Goal: Task Accomplishment & Management: Use online tool/utility

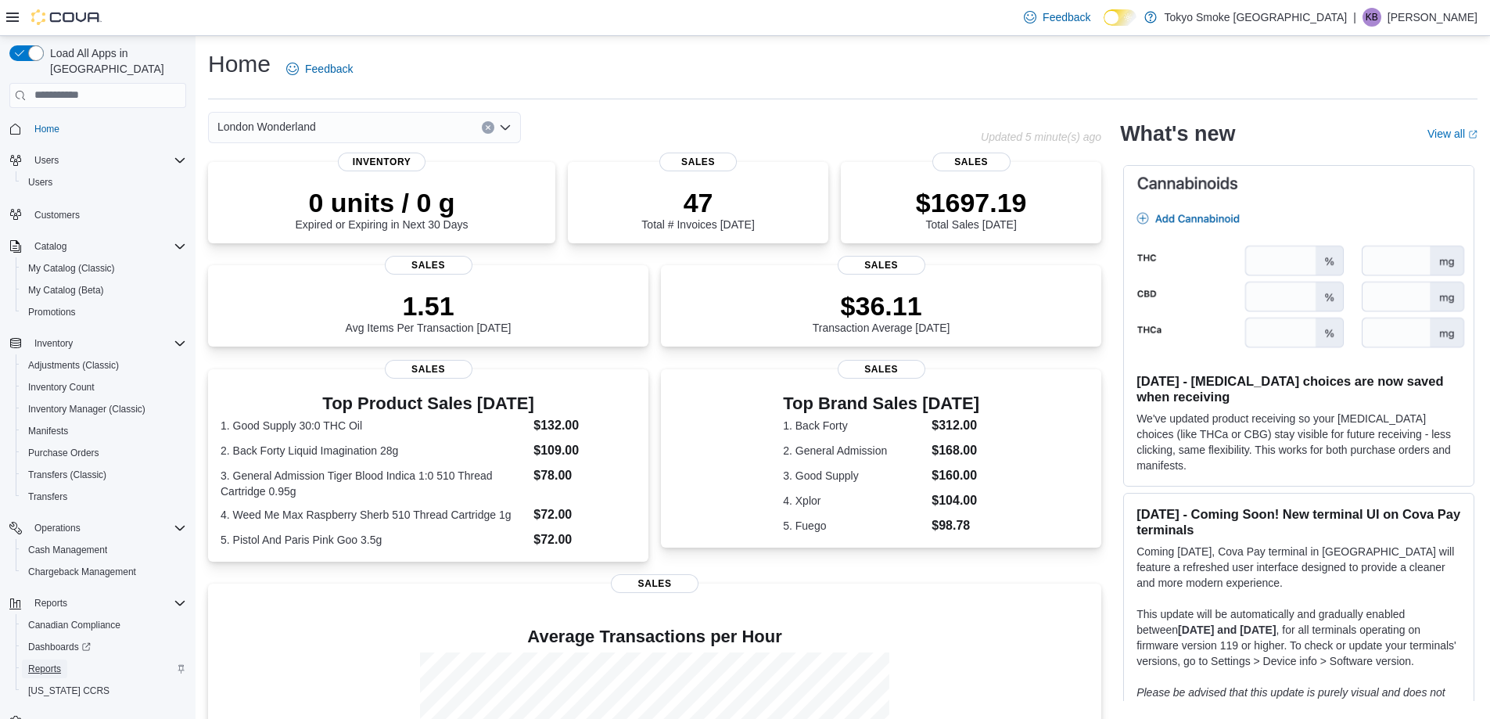
click at [49, 661] on span "Reports" at bounding box center [44, 668] width 33 height 19
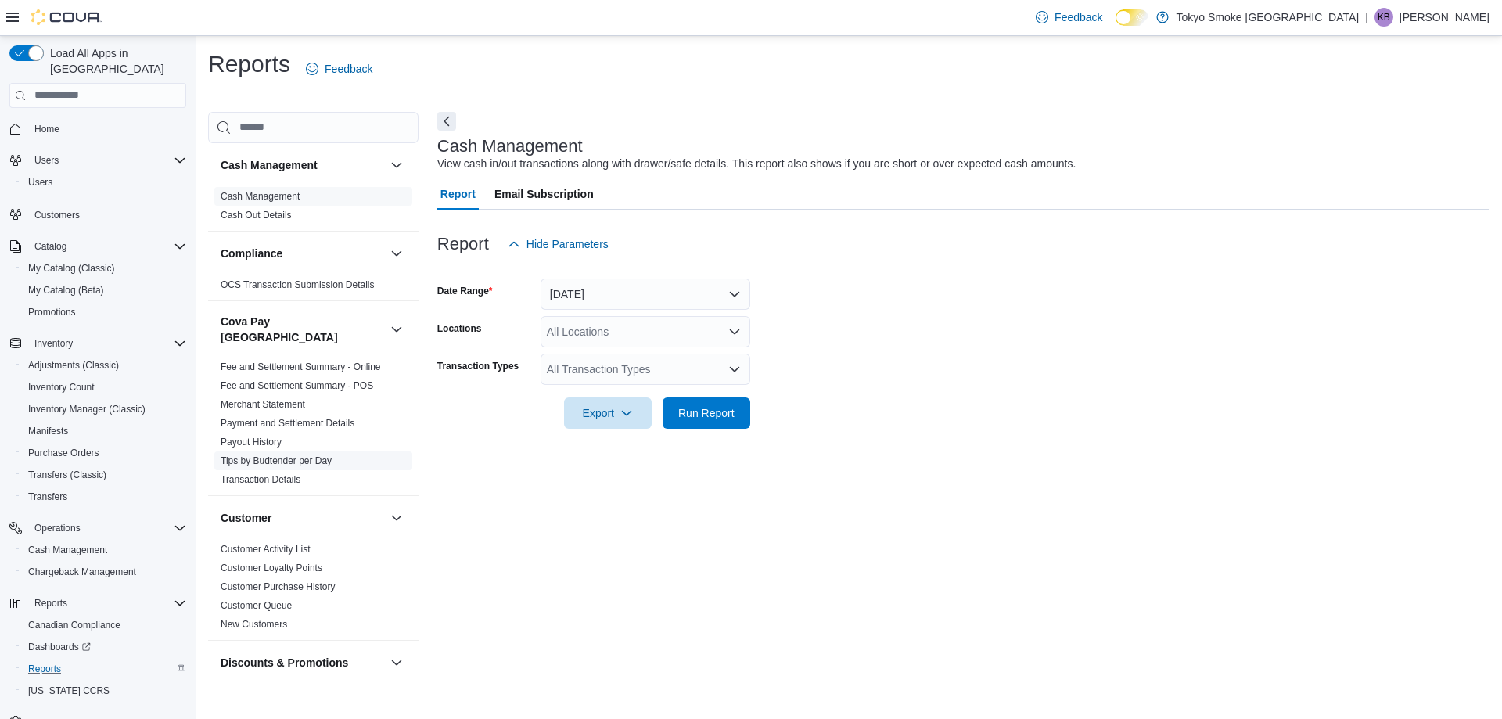
scroll to position [547, 0]
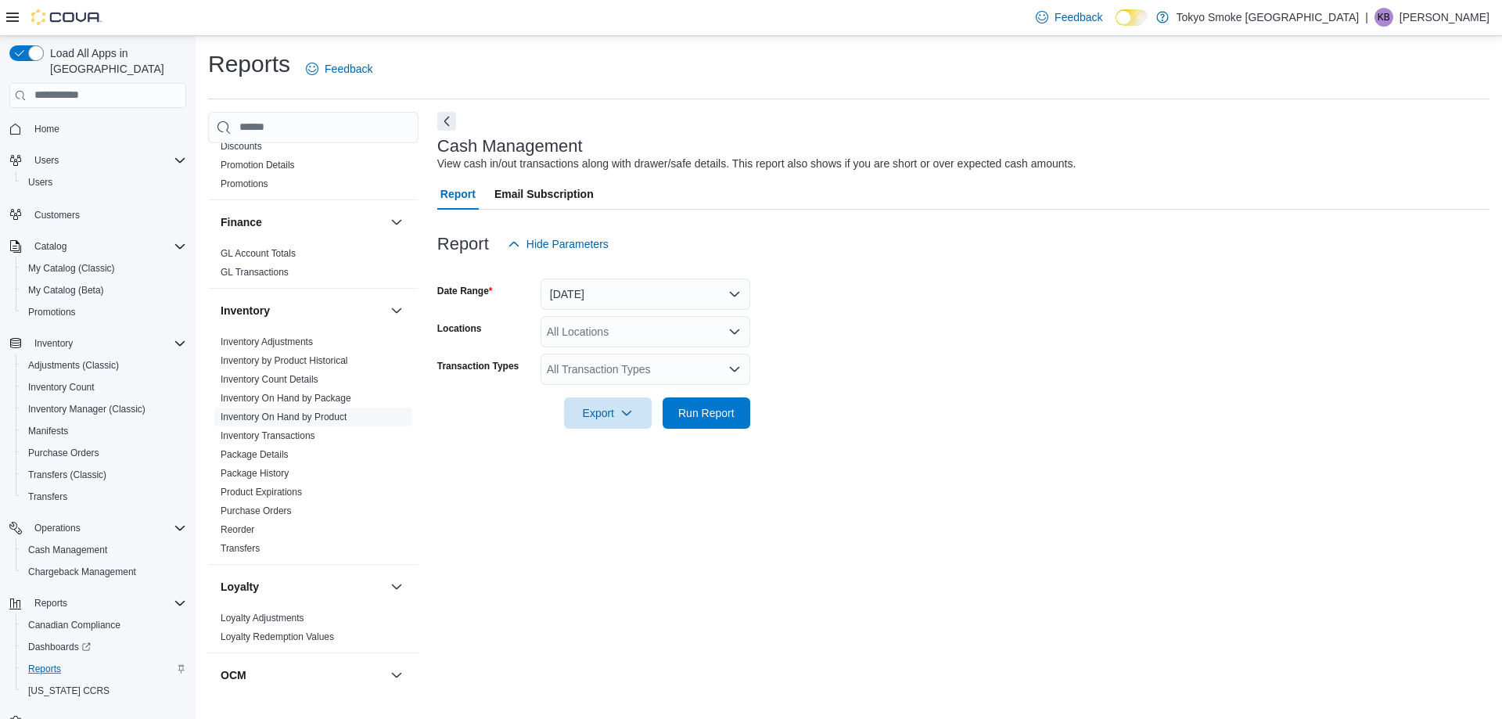
click at [298, 411] on link "Inventory On Hand by Product" at bounding box center [284, 416] width 126 height 11
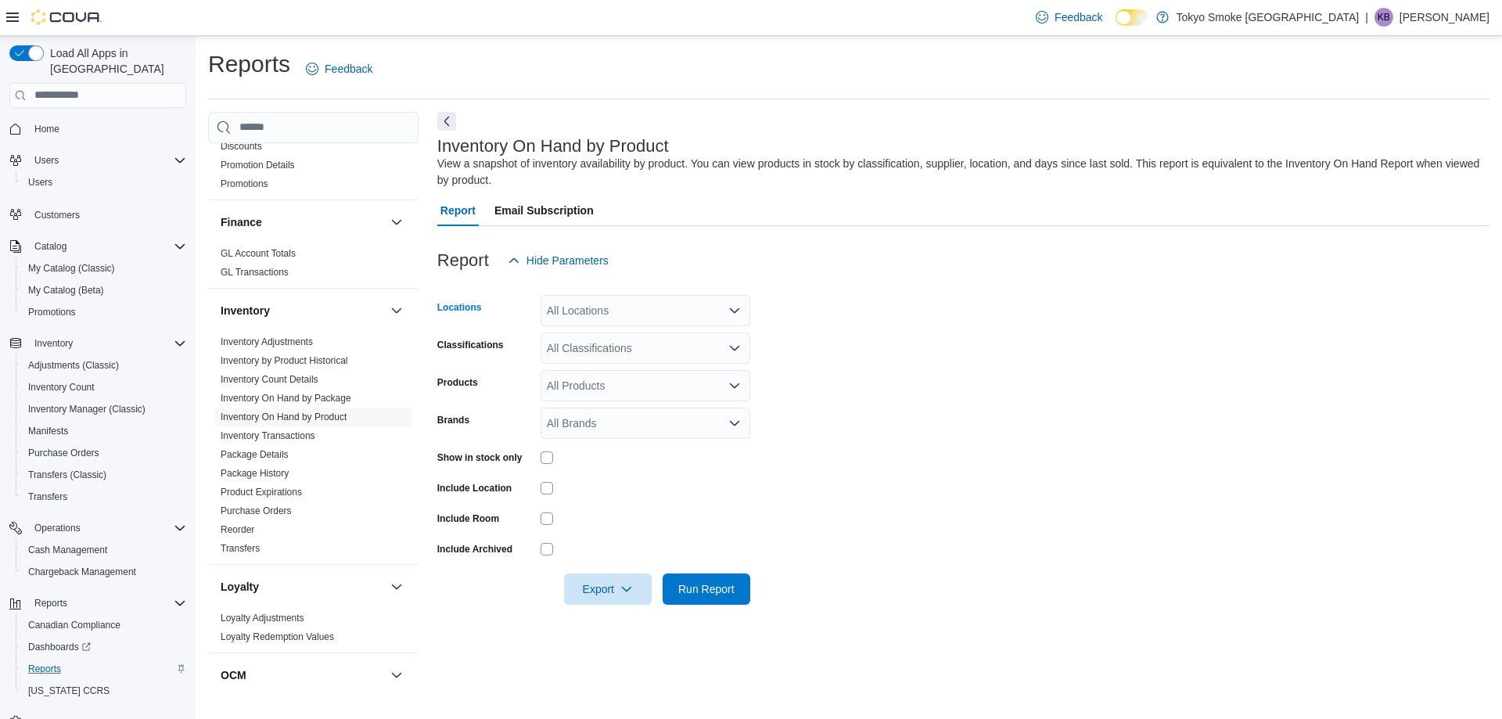
click at [584, 310] on div "All Locations" at bounding box center [645, 310] width 210 height 31
type input "**"
click at [593, 336] on span "London Wonderland" at bounding box center [631, 337] width 99 height 16
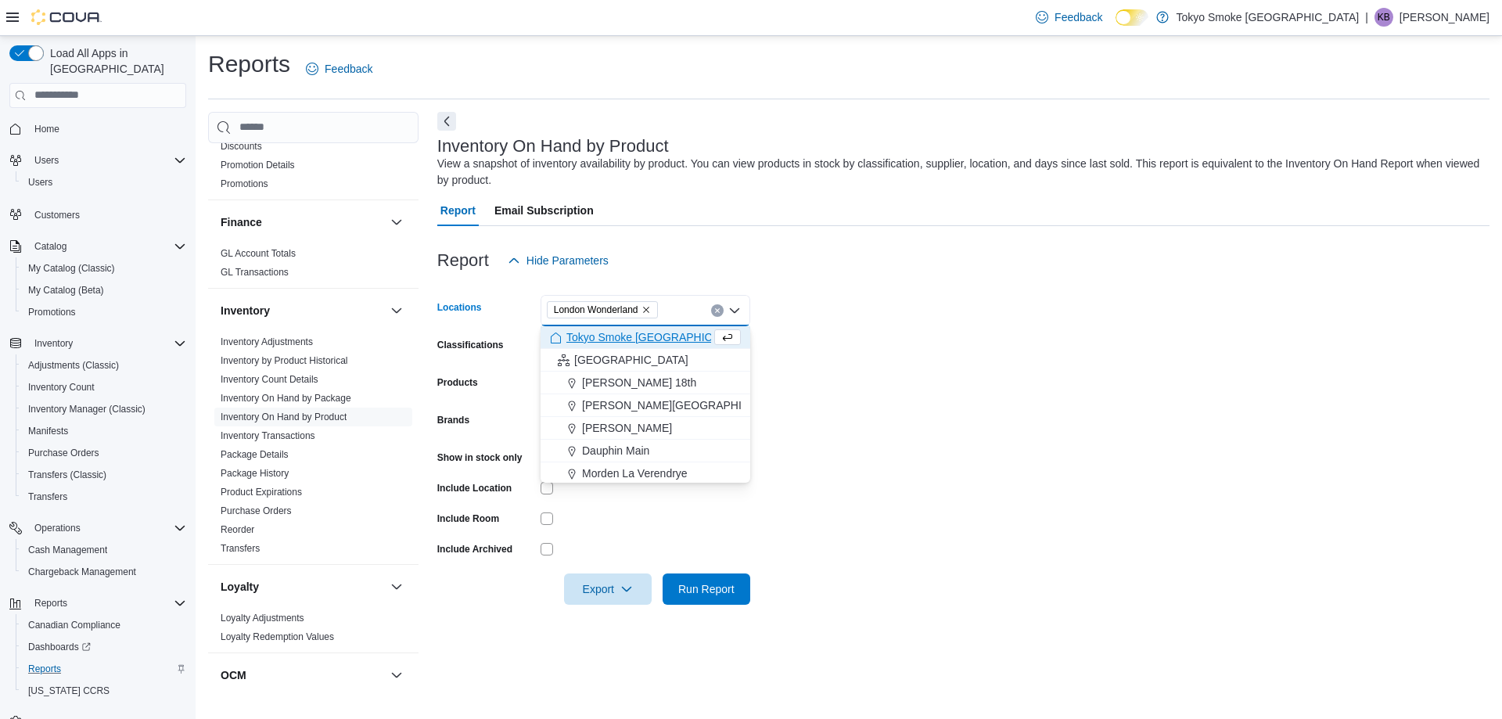
click at [1011, 287] on div at bounding box center [963, 285] width 1052 height 19
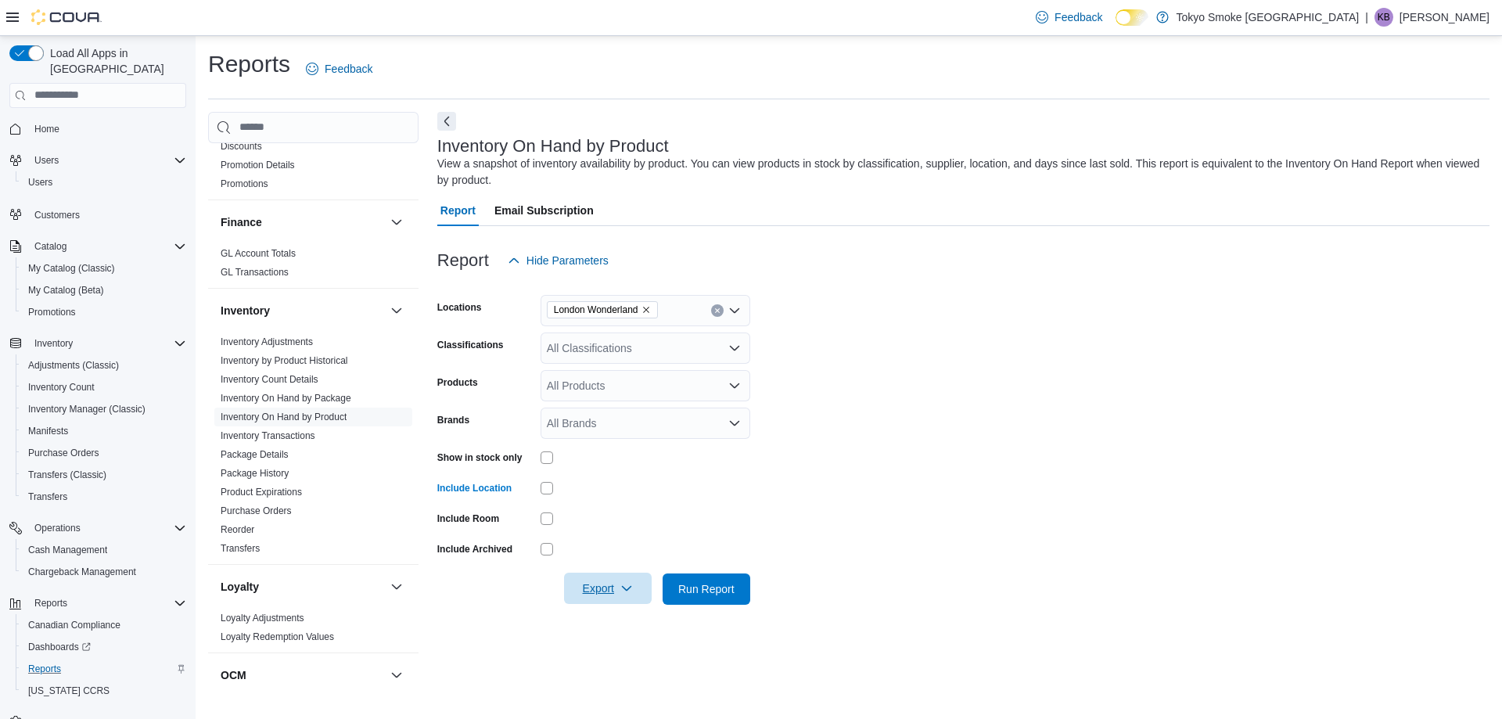
click at [594, 597] on span "Export" at bounding box center [607, 587] width 69 height 31
click at [601, 632] on button "Export to Excel" at bounding box center [609, 620] width 89 height 31
click at [590, 343] on div "All Classifications" at bounding box center [645, 347] width 210 height 31
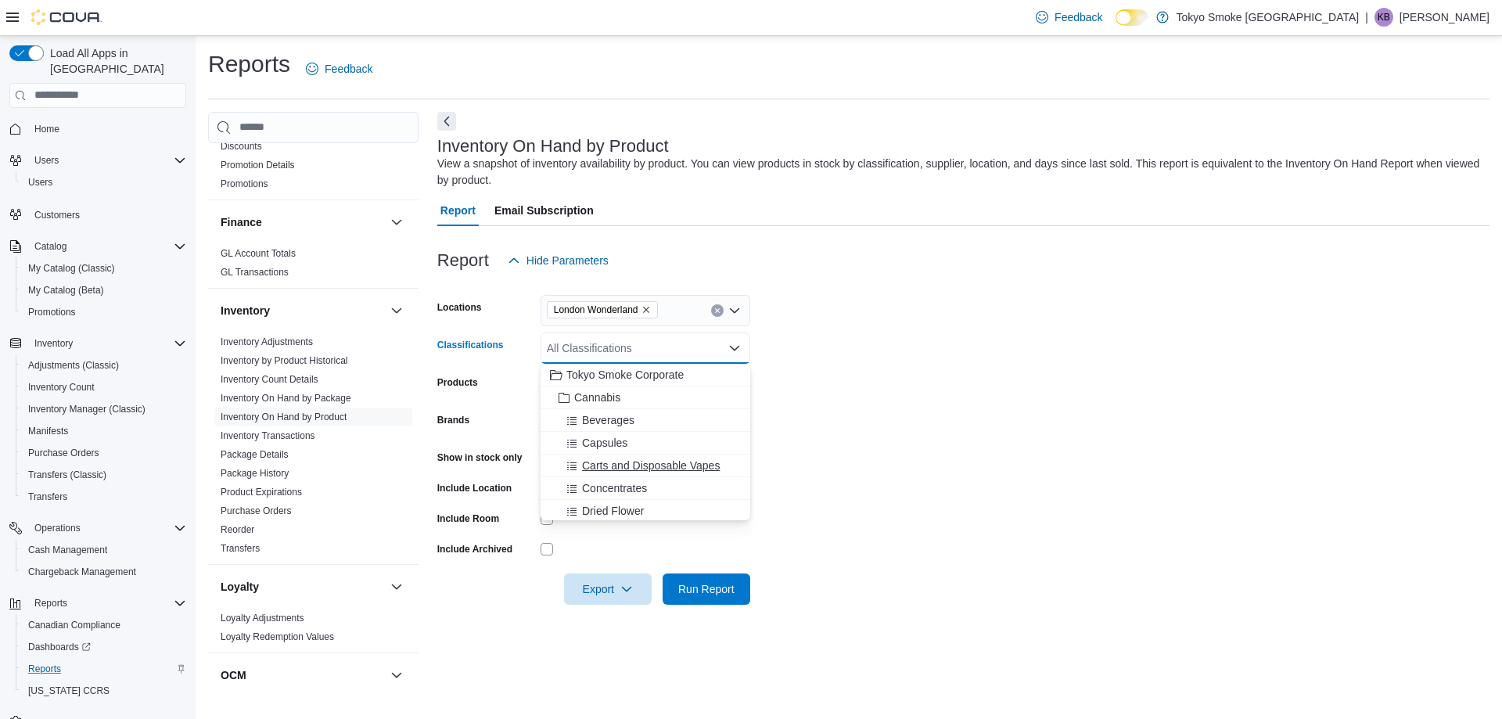
click at [639, 468] on span "Carts and Disposable Vapes" at bounding box center [651, 466] width 138 height 16
click at [698, 344] on input "Classifications" at bounding box center [699, 348] width 2 height 19
drag, startPoint x: 650, startPoint y: 460, endPoint x: 658, endPoint y: 446, distance: 16.1
click at [650, 460] on div "Concentrates" at bounding box center [645, 466] width 191 height 16
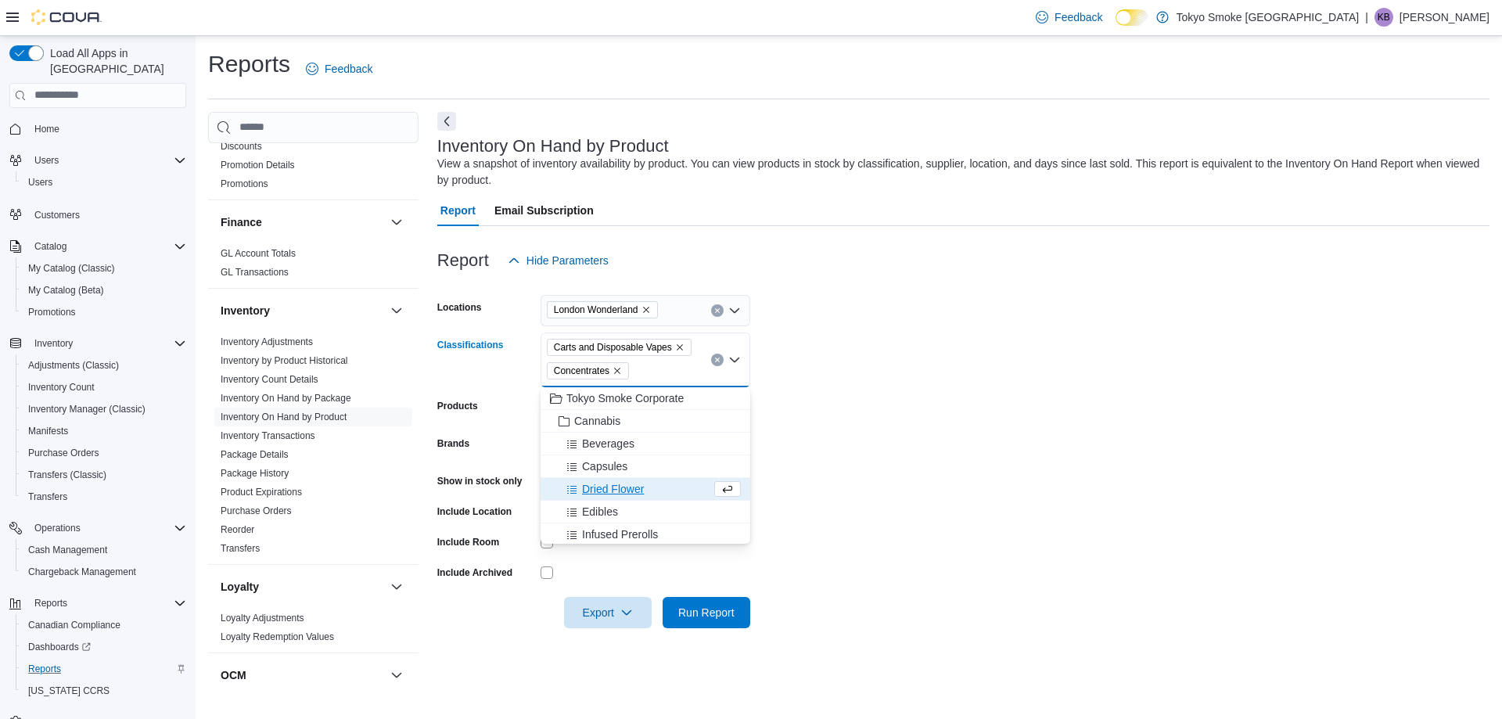
click at [671, 357] on div "Carts and Disposable Vapes Concentrates Combo box. Selected. Carts and Disposab…" at bounding box center [645, 359] width 210 height 55
click at [614, 526] on span "Infused Prerolls" at bounding box center [620, 534] width 76 height 16
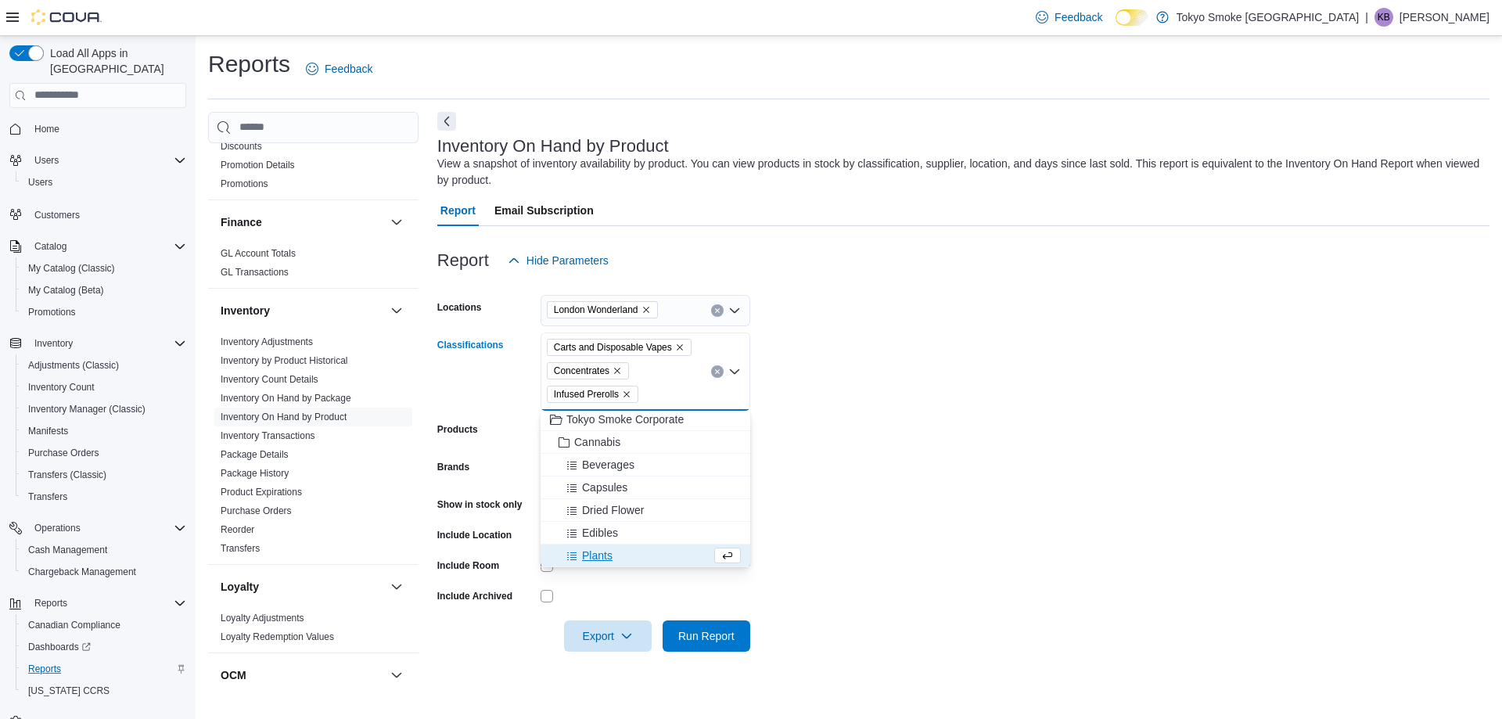
click at [660, 388] on div "Carts and Disposable Vapes Concentrates Infused Prerolls" at bounding box center [645, 371] width 210 height 78
click at [608, 501] on span "Prerolls" at bounding box center [600, 502] width 37 height 16
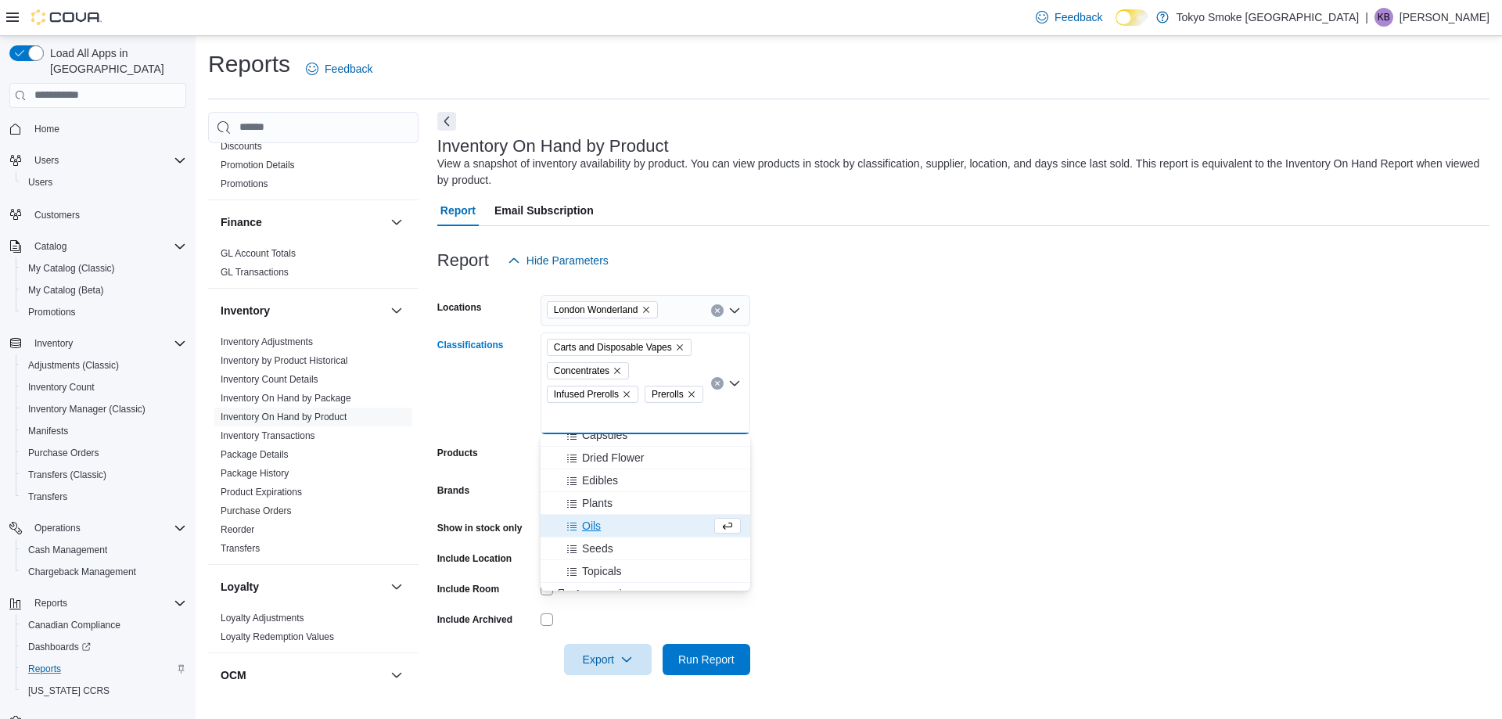
click at [885, 473] on form "Locations [GEOGRAPHIC_DATA] Wonderland Classifications Carts and Disposable Vap…" at bounding box center [963, 475] width 1052 height 399
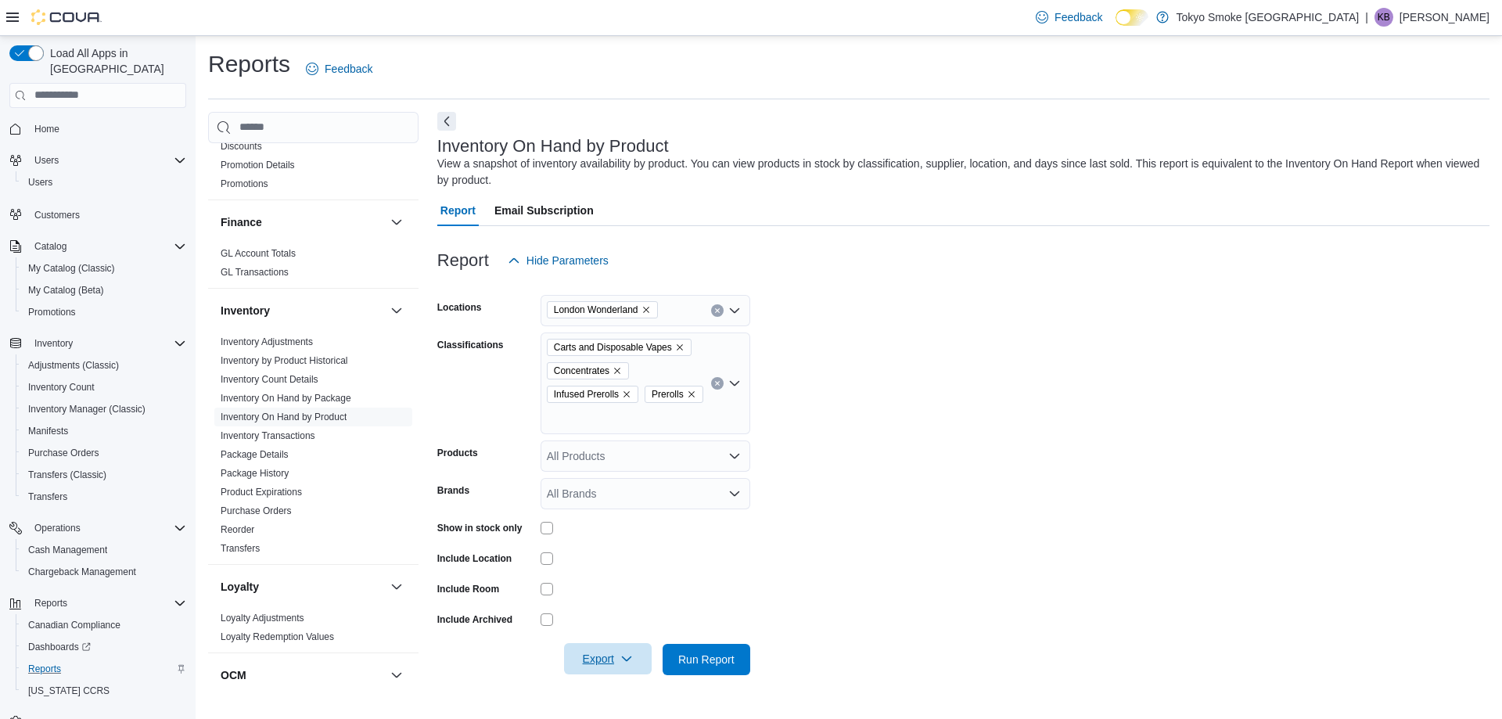
click at [602, 659] on span "Export" at bounding box center [607, 658] width 69 height 31
click at [616, 572] on button "Export to Excel" at bounding box center [609, 565] width 89 height 31
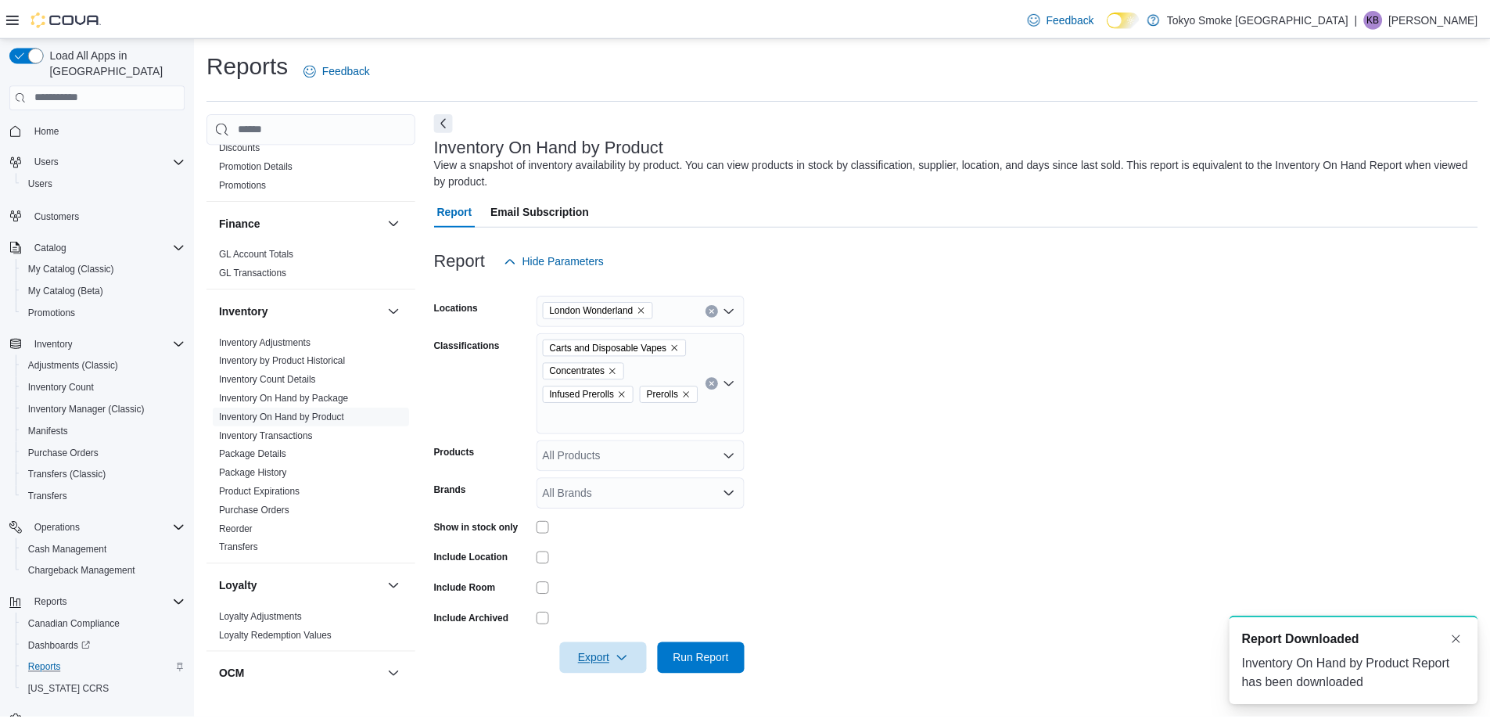
scroll to position [0, 0]
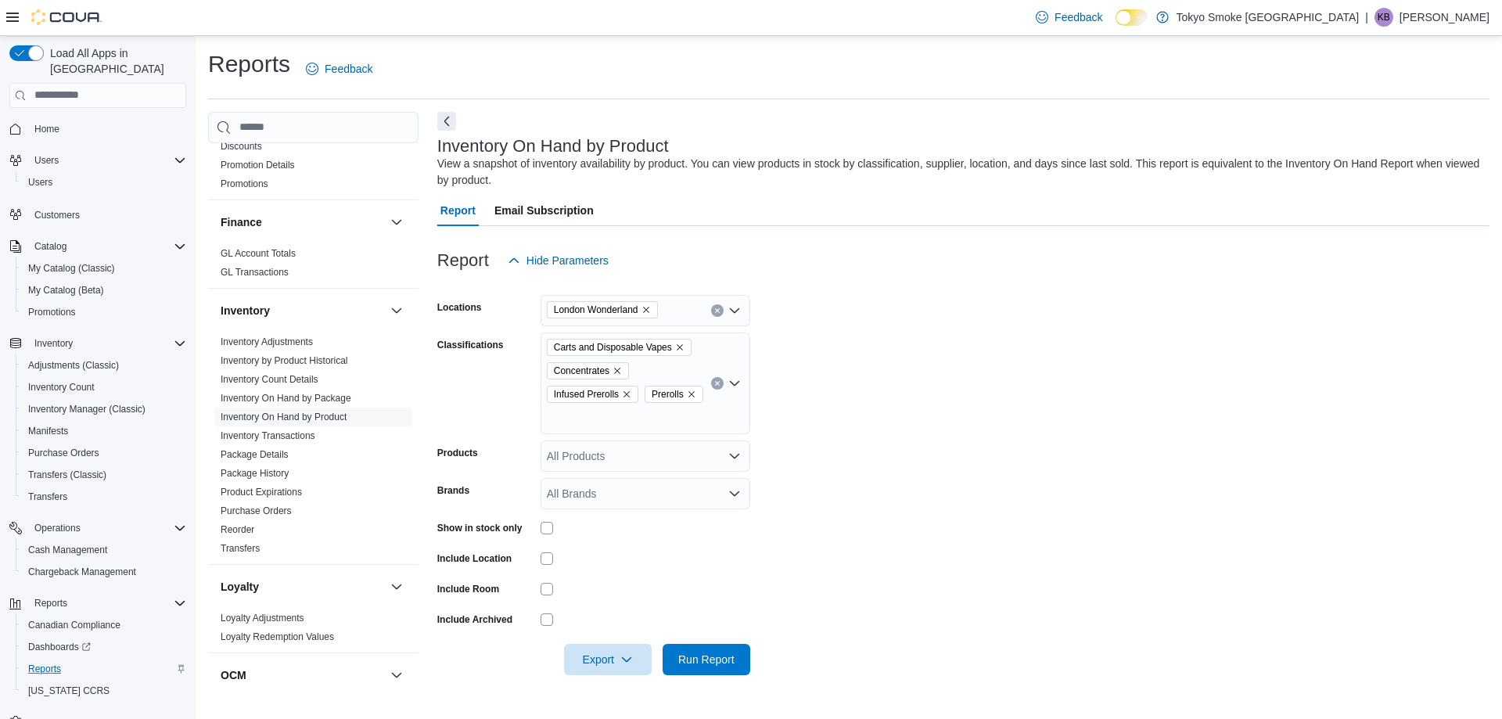
click at [637, 401] on span "Infused Prerolls" at bounding box center [593, 394] width 92 height 17
click at [611, 509] on span "Capsules" at bounding box center [604, 513] width 45 height 16
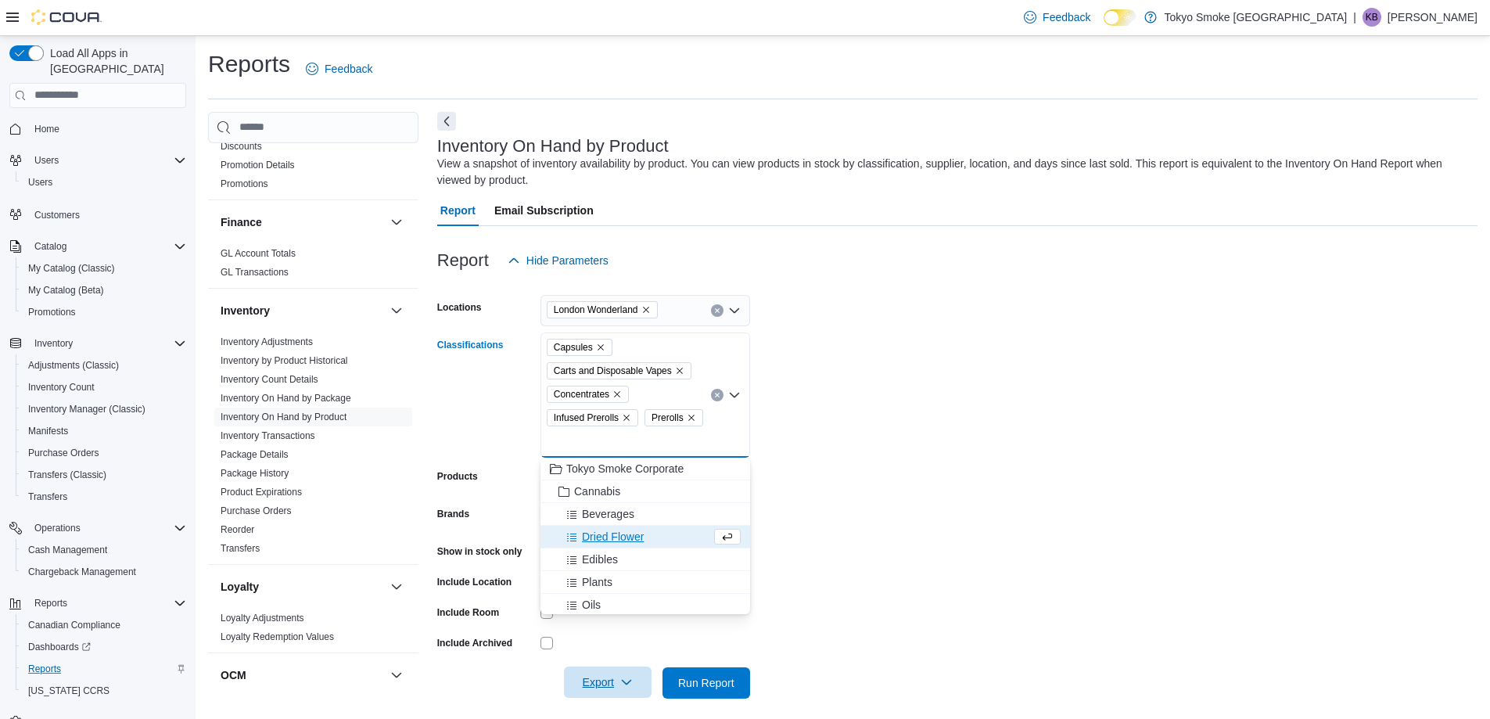
click at [610, 691] on span "Export" at bounding box center [607, 681] width 69 height 31
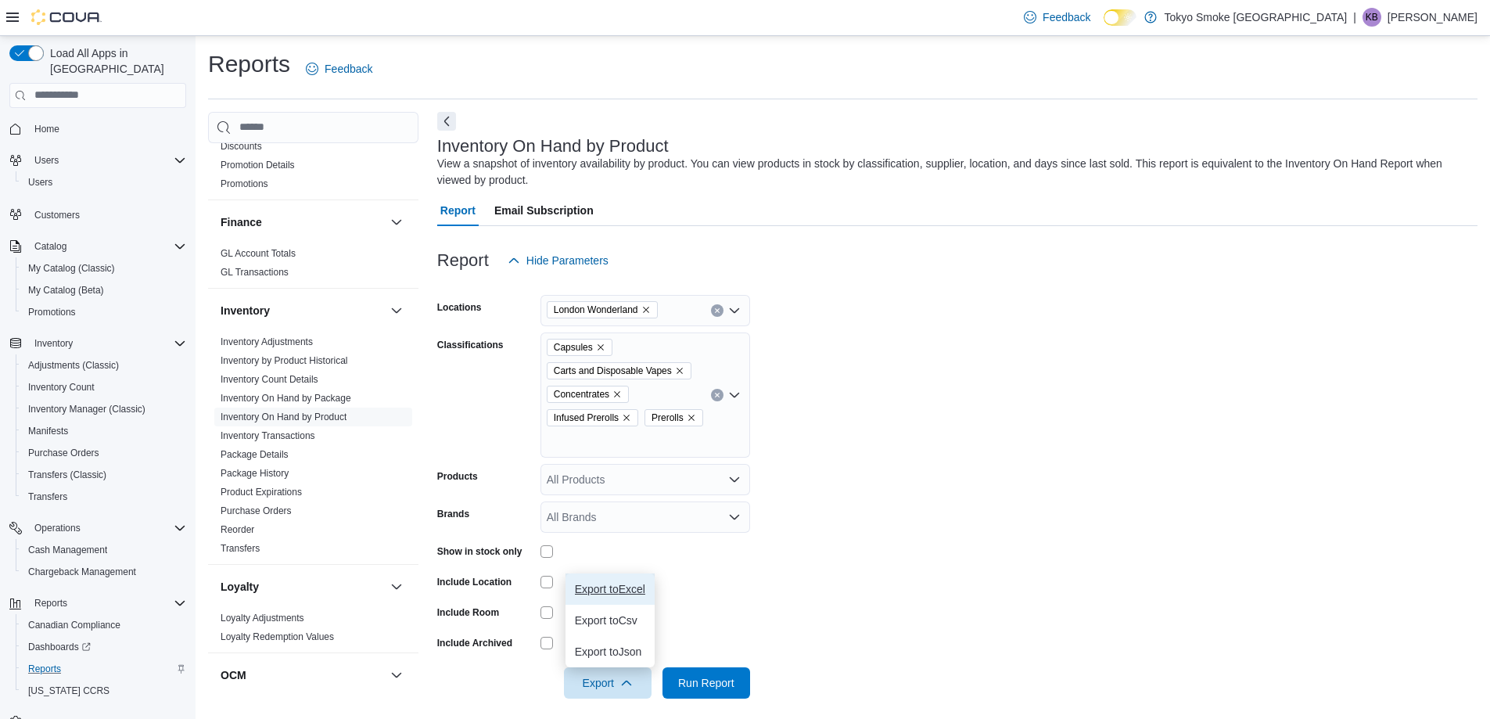
click at [608, 590] on span "Export to Excel" at bounding box center [610, 589] width 70 height 13
